Goal: Transaction & Acquisition: Purchase product/service

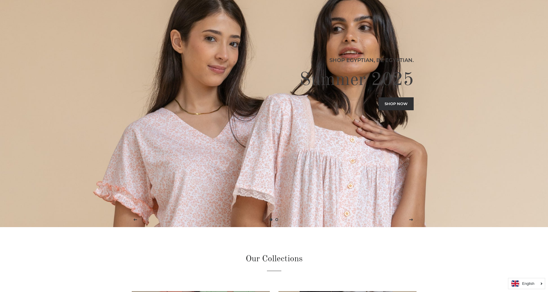
scroll to position [115, 0]
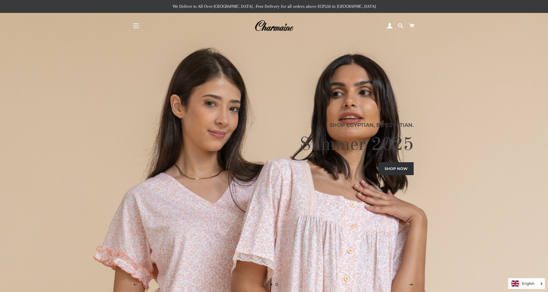
drag, startPoint x: 137, startPoint y: 26, endPoint x: 141, endPoint y: 25, distance: 4.1
click at [137, 26] on span "button" at bounding box center [136, 26] width 6 height 1
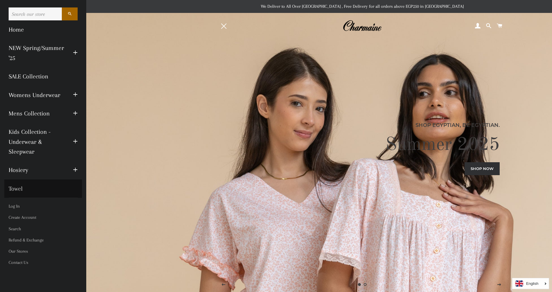
click at [23, 191] on link "Towel" at bounding box center [43, 189] width 78 height 18
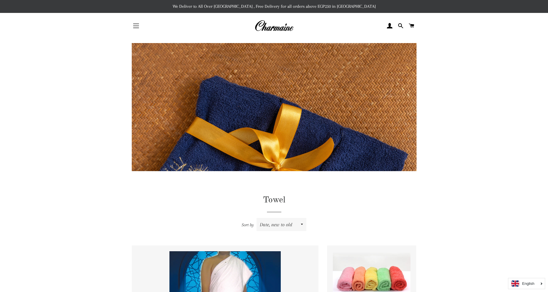
click at [138, 26] on span "button" at bounding box center [136, 26] width 6 height 1
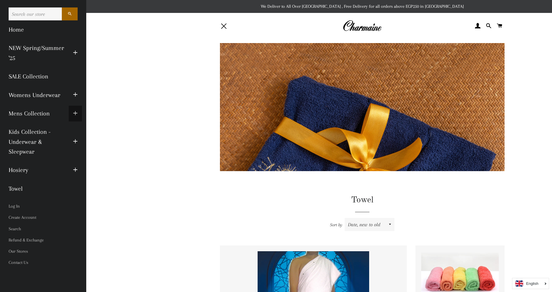
drag, startPoint x: 72, startPoint y: 112, endPoint x: 77, endPoint y: 112, distance: 4.0
click at [72, 112] on button "Expand submenu Mens Collection Collapse submenu Mens Collection" at bounding box center [75, 114] width 13 height 16
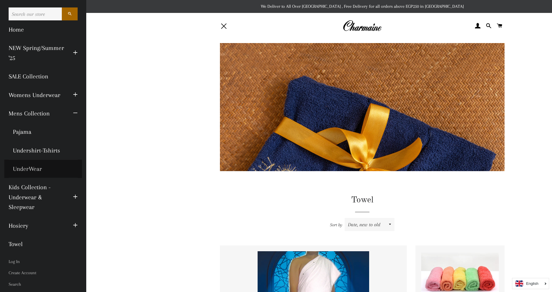
click at [28, 168] on link "UnderWear" at bounding box center [43, 169] width 78 height 18
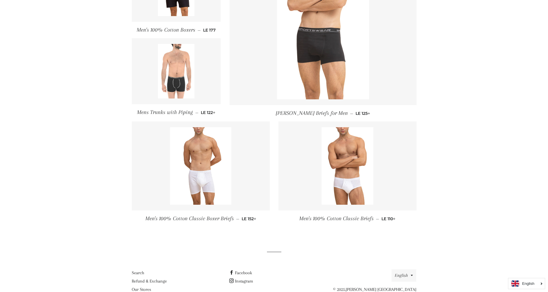
scroll to position [324, 0]
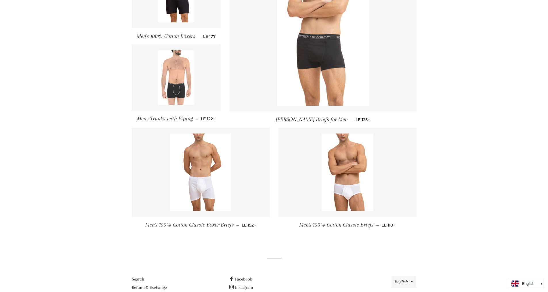
click at [319, 43] on img at bounding box center [323, 37] width 92 height 138
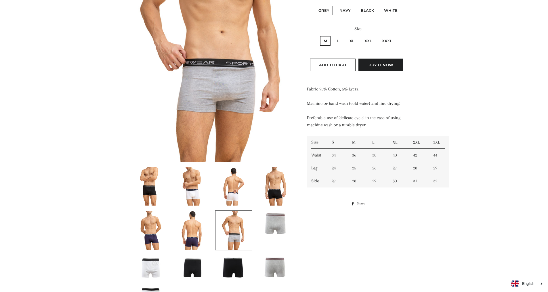
scroll to position [144, 0]
click at [192, 187] on img at bounding box center [192, 186] width 26 height 39
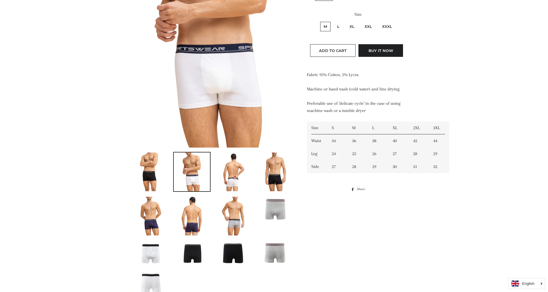
scroll to position [158, 0]
click at [237, 172] on img at bounding box center [234, 172] width 26 height 39
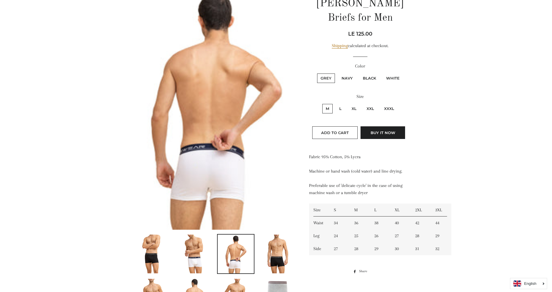
scroll to position [86, 0]
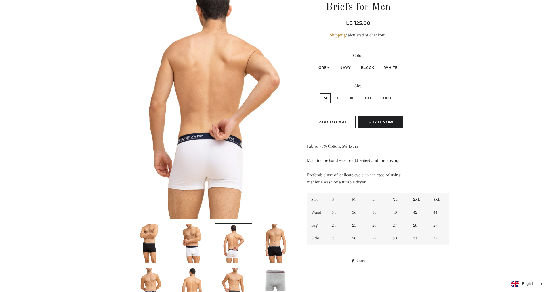
click at [210, 135] on img at bounding box center [213, 98] width 162 height 244
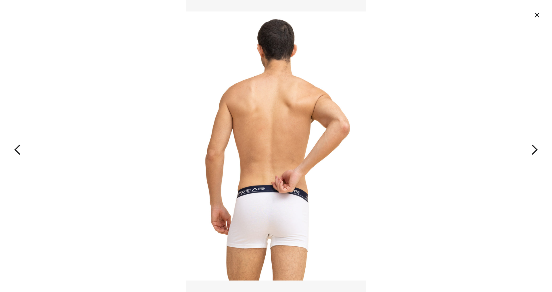
click at [534, 151] on button "button" at bounding box center [497, 146] width 110 height 292
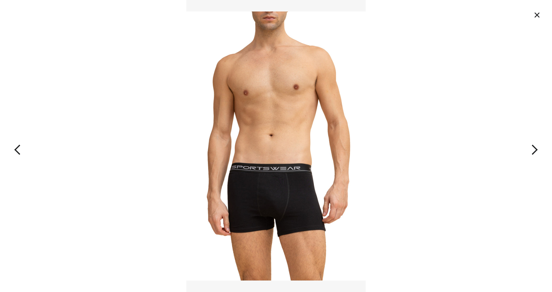
click at [534, 151] on button "button" at bounding box center [497, 146] width 110 height 292
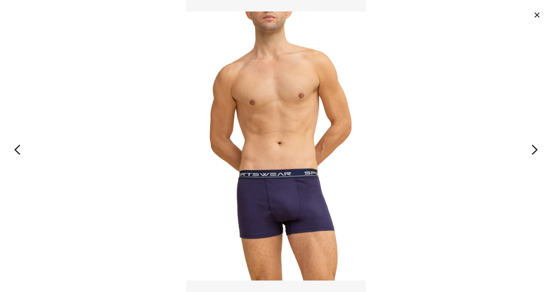
click at [534, 151] on button "button" at bounding box center [497, 146] width 110 height 292
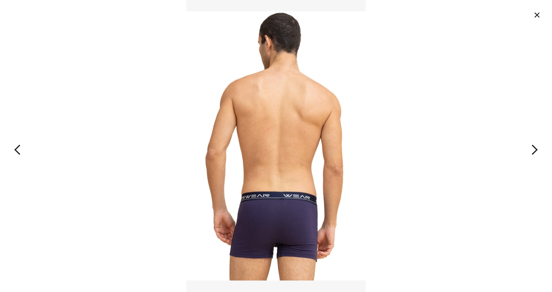
click at [534, 151] on button "button" at bounding box center [497, 146] width 110 height 292
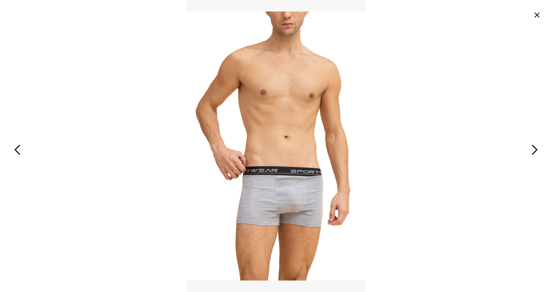
drag, startPoint x: 16, startPoint y: 152, endPoint x: 39, endPoint y: 146, distance: 23.7
click at [17, 152] on button "button" at bounding box center [55, 146] width 110 height 292
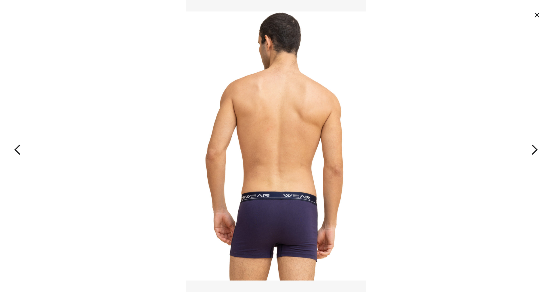
click at [537, 148] on button "button" at bounding box center [497, 146] width 110 height 292
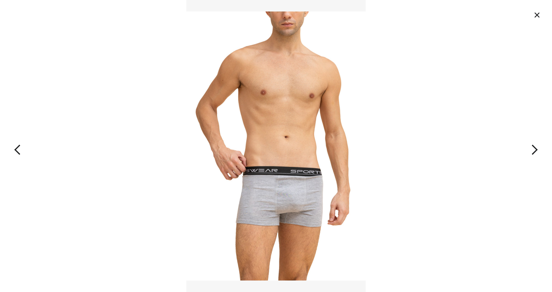
click at [536, 148] on button "button" at bounding box center [497, 146] width 110 height 292
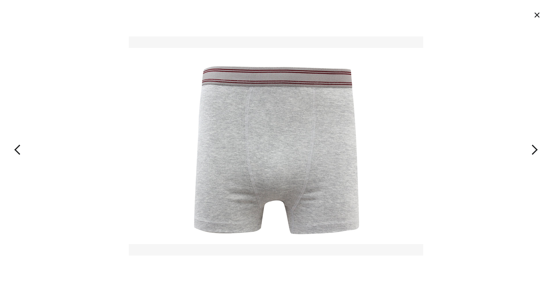
click at [536, 148] on button "button" at bounding box center [497, 146] width 110 height 292
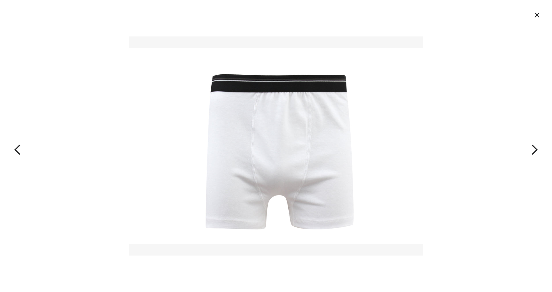
click at [536, 148] on button "button" at bounding box center [497, 146] width 110 height 292
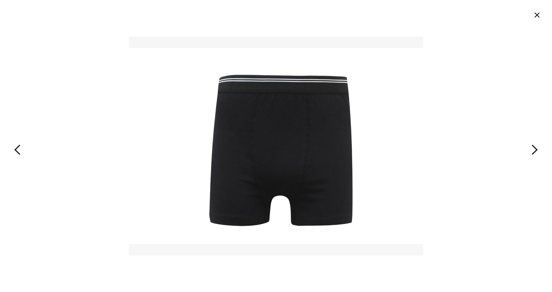
click at [536, 148] on button "button" at bounding box center [497, 146] width 110 height 292
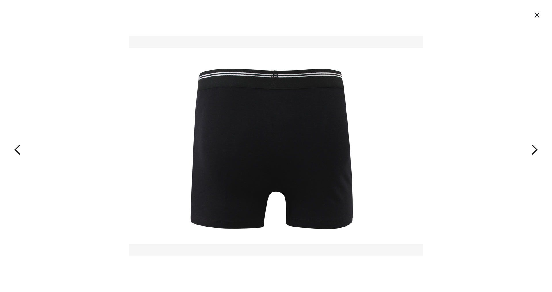
click at [536, 148] on button "button" at bounding box center [497, 146] width 110 height 292
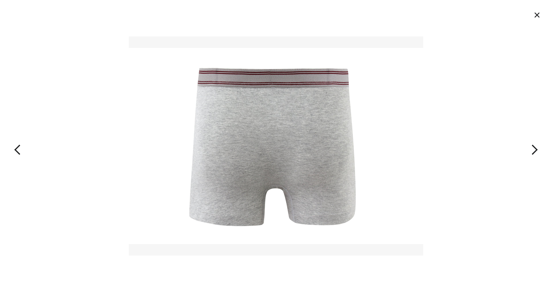
click at [536, 148] on button "button" at bounding box center [497, 146] width 110 height 292
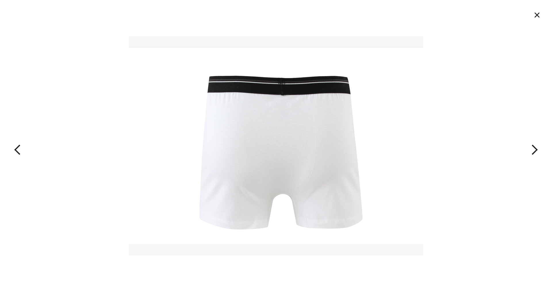
click at [536, 148] on button "button" at bounding box center [497, 146] width 110 height 292
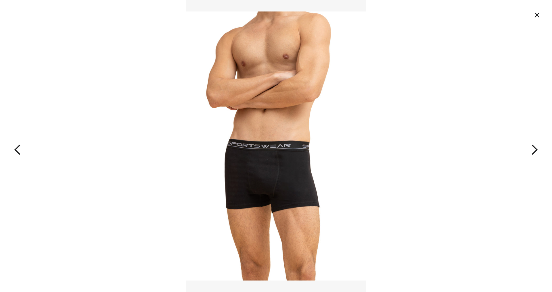
click at [535, 148] on button "button" at bounding box center [497, 146] width 110 height 292
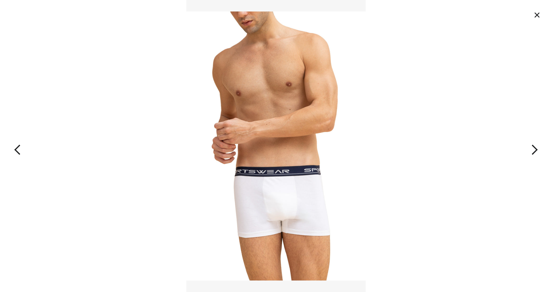
click at [535, 148] on button "button" at bounding box center [497, 146] width 110 height 292
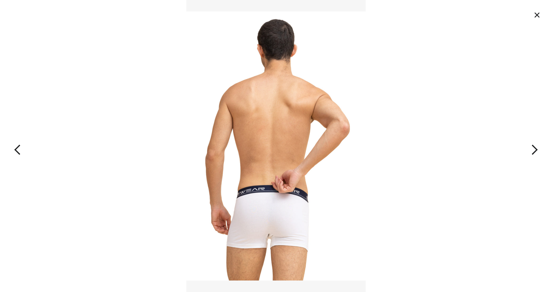
click at [535, 148] on button "button" at bounding box center [497, 146] width 110 height 292
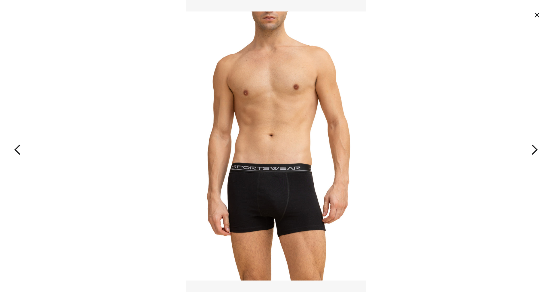
click at [535, 148] on button "button" at bounding box center [497, 146] width 110 height 292
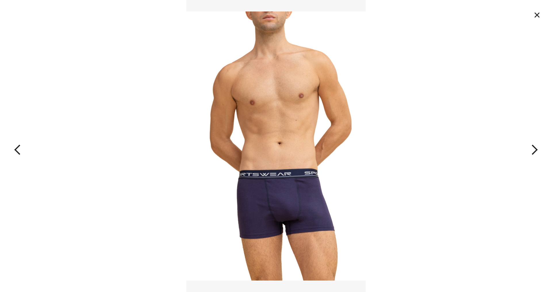
click at [535, 148] on button "button" at bounding box center [497, 146] width 110 height 292
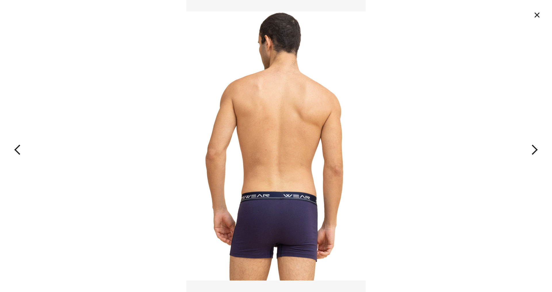
click at [535, 148] on button "button" at bounding box center [497, 146] width 110 height 292
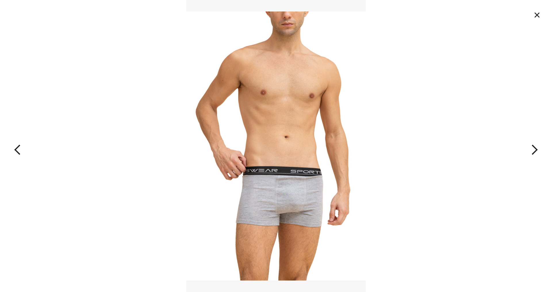
click at [535, 148] on button "button" at bounding box center [497, 146] width 110 height 292
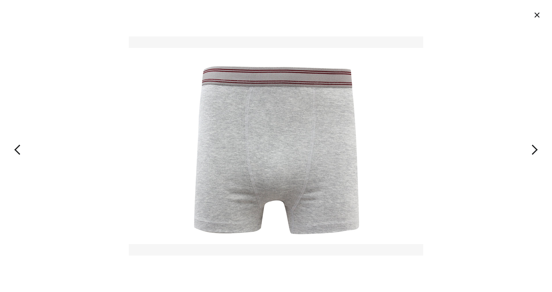
click at [535, 148] on button "button" at bounding box center [497, 146] width 110 height 292
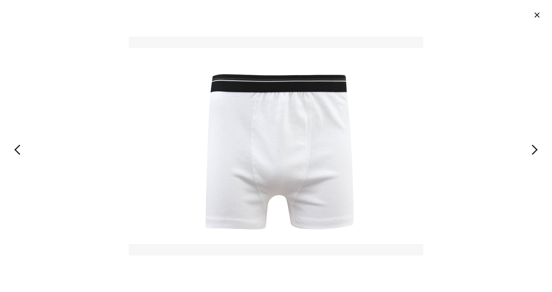
drag, startPoint x: 538, startPoint y: 14, endPoint x: 484, endPoint y: 23, distance: 55.1
click at [538, 14] on button "×" at bounding box center [537, 15] width 13 height 13
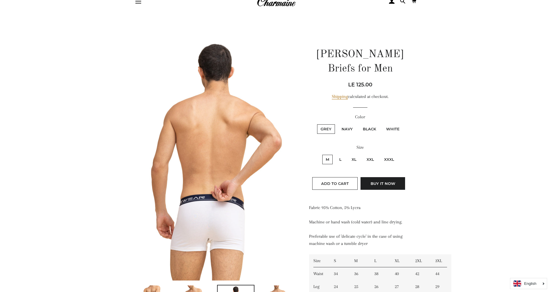
scroll to position [0, 0]
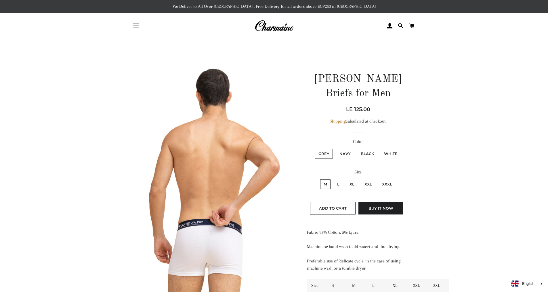
click at [136, 21] on button "Site navigation" at bounding box center [136, 26] width 14 height 14
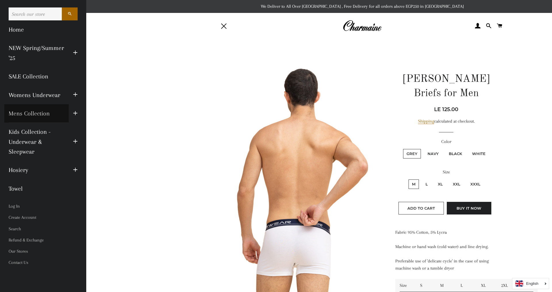
click at [30, 112] on link "Mens Collection" at bounding box center [36, 113] width 64 height 18
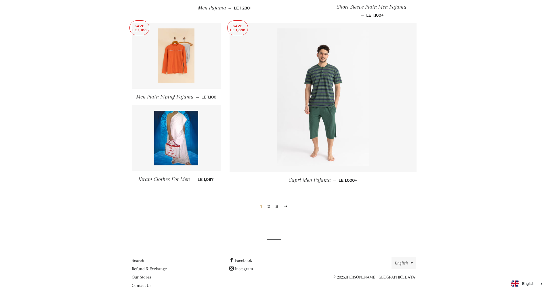
scroll to position [738, 0]
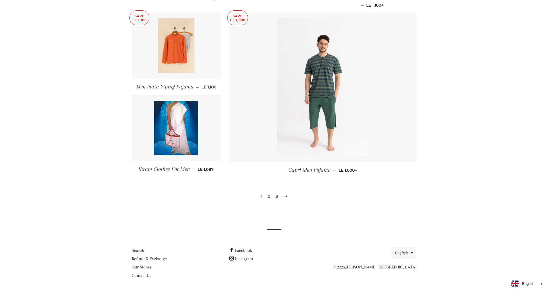
click at [267, 196] on link "2" at bounding box center [268, 196] width 7 height 9
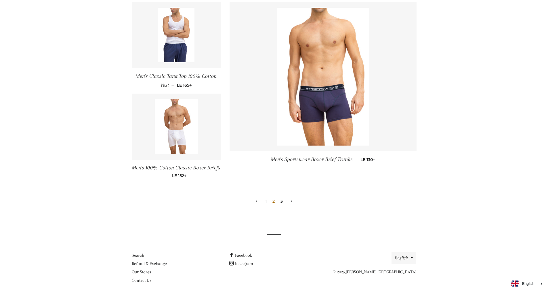
scroll to position [773, 0]
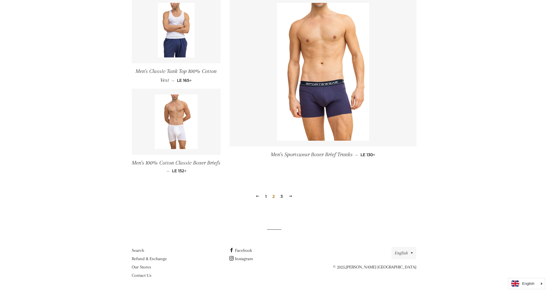
click at [282, 194] on link "3" at bounding box center [281, 196] width 7 height 9
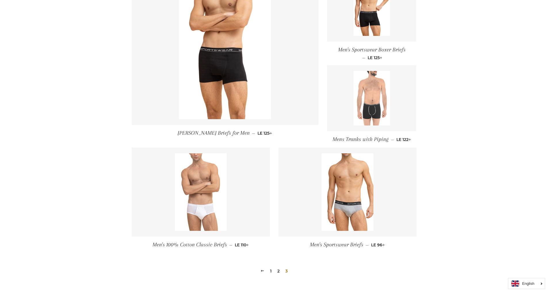
scroll to position [288, 0]
